Goal: Communication & Community: Participate in discussion

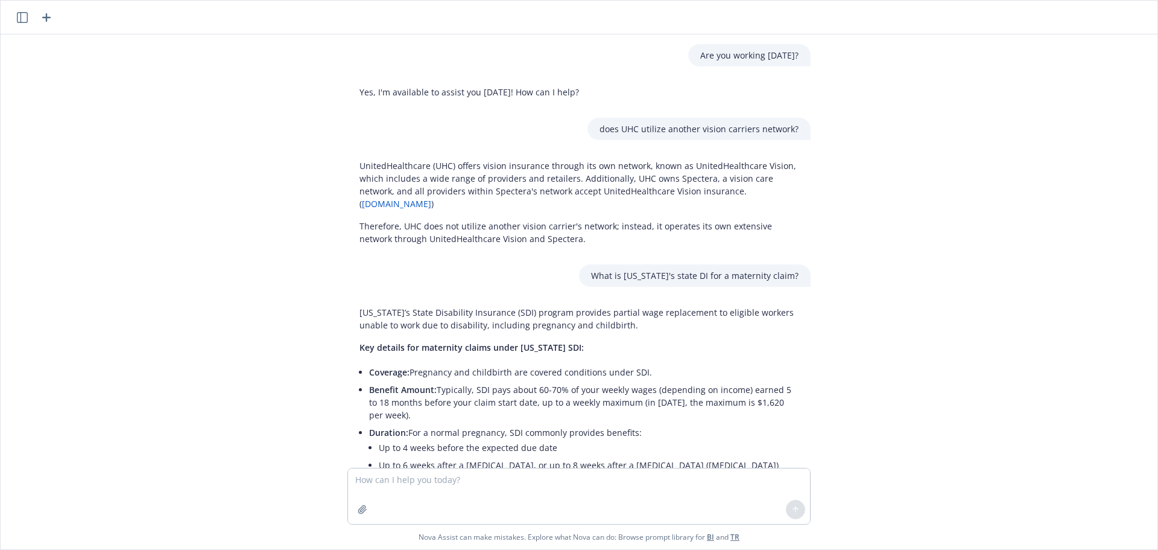
scroll to position [144, 0]
